Goal: Task Accomplishment & Management: Use online tool/utility

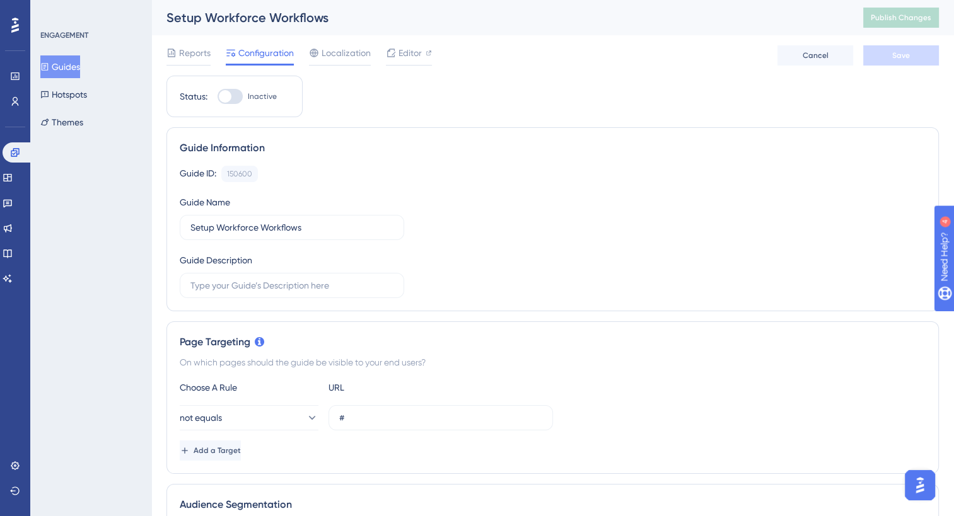
click at [63, 69] on button "Guides" at bounding box center [60, 66] width 40 height 23
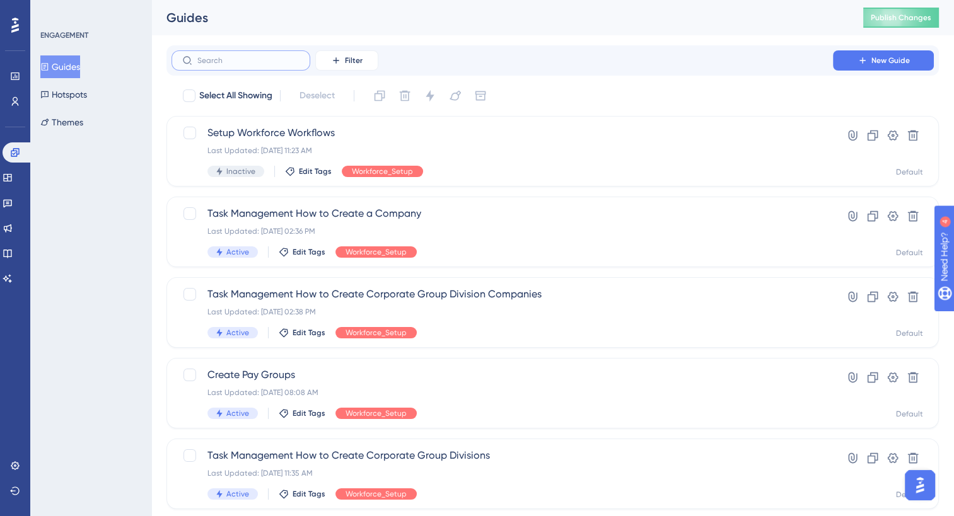
click at [280, 63] on input "text" at bounding box center [248, 60] width 102 height 9
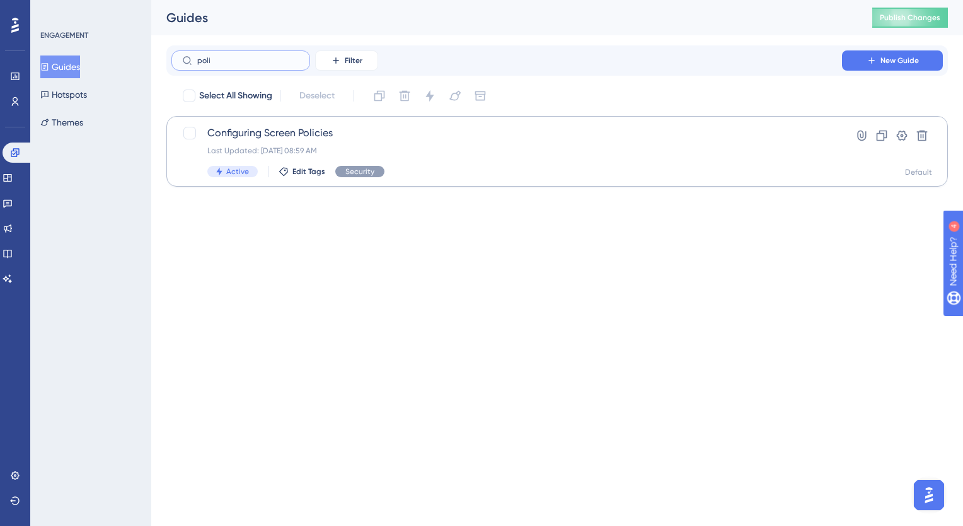
type input "poli"
click at [254, 136] on span "Configuring Screen Policies" at bounding box center [506, 132] width 599 height 15
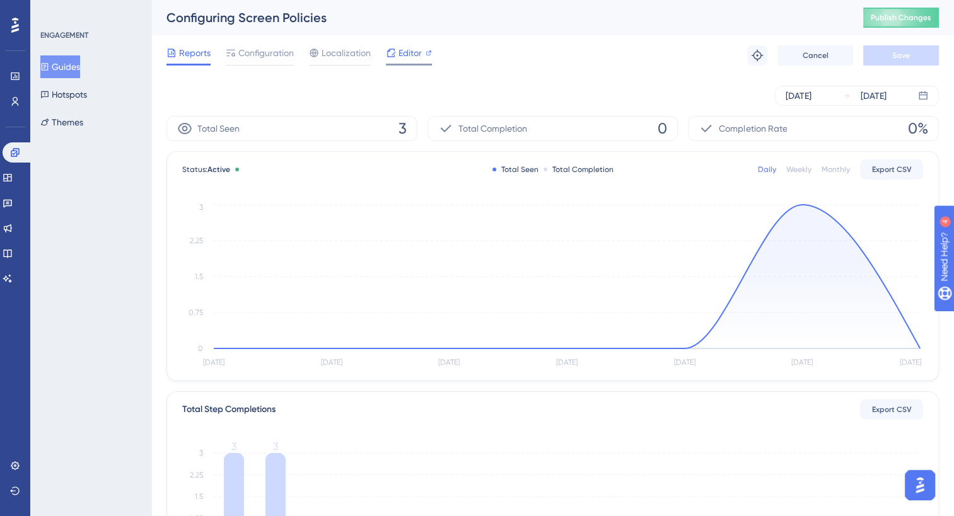
click at [401, 57] on span "Editor" at bounding box center [409, 52] width 23 height 15
click at [269, 55] on span "Configuration" at bounding box center [265, 52] width 55 height 15
